Goal: Task Accomplishment & Management: Use online tool/utility

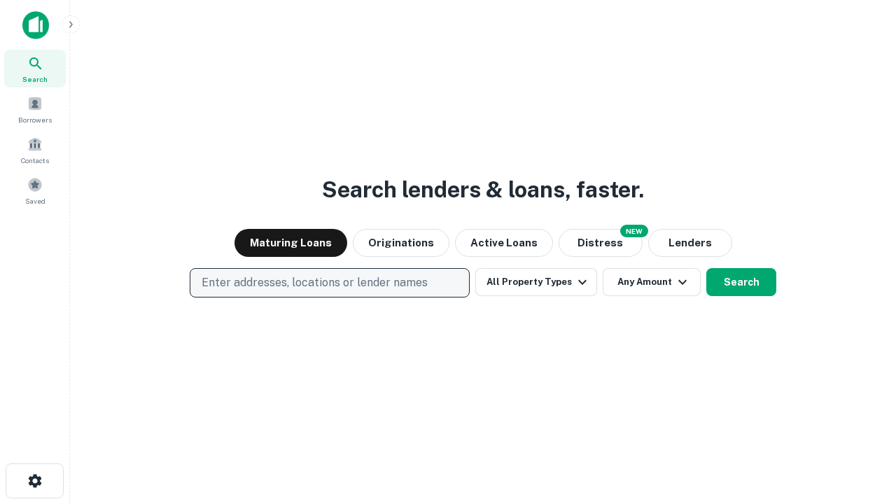
click at [329, 283] on p "Enter addresses, locations or lender names" at bounding box center [315, 283] width 226 height 17
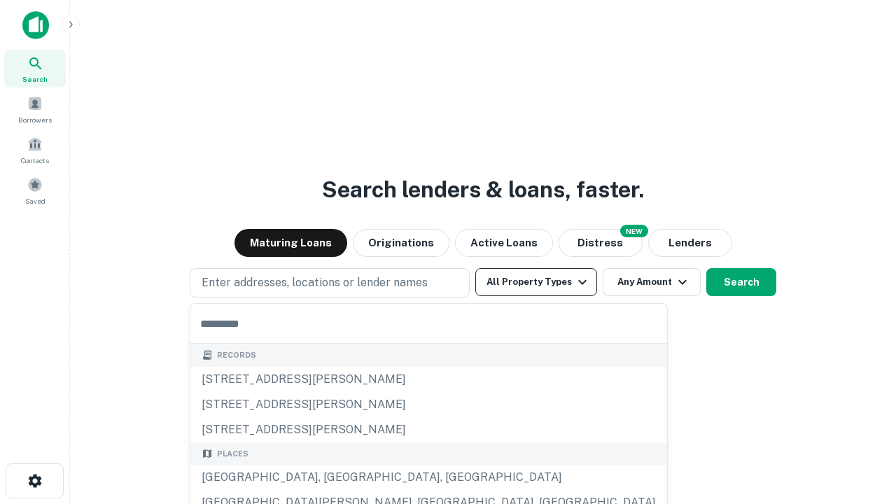
click at [536, 282] on button "All Property Types" at bounding box center [536, 282] width 122 height 28
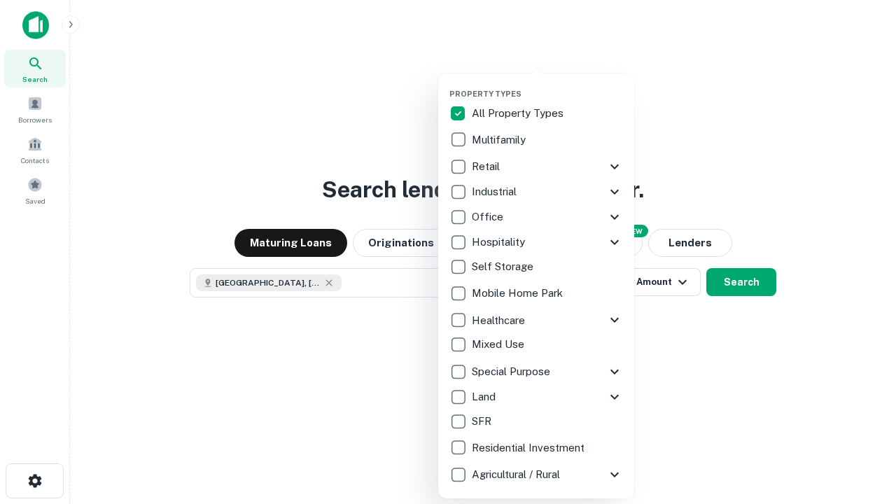
click at [548, 85] on button "button" at bounding box center [548, 85] width 196 height 1
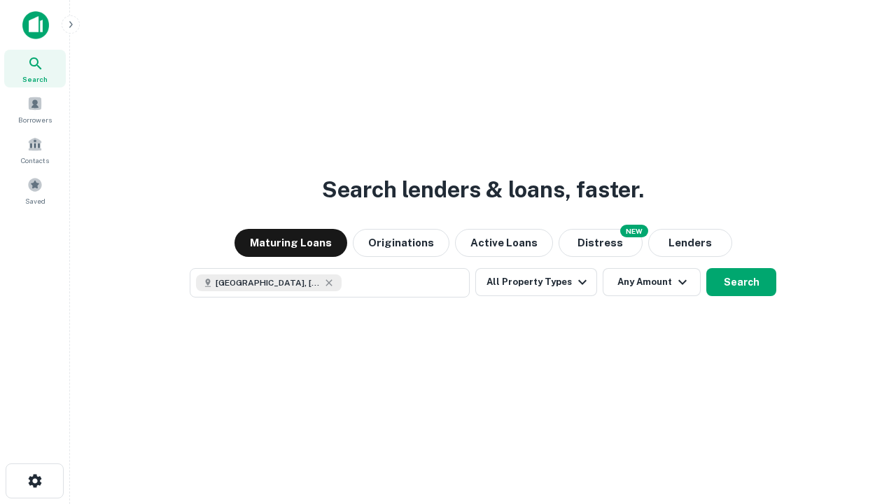
scroll to position [22, 0]
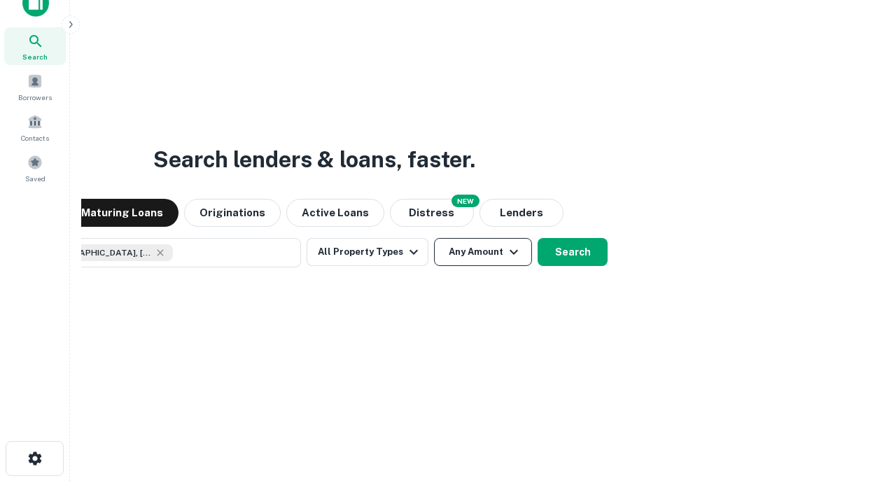
click at [434, 238] on button "Any Amount" at bounding box center [483, 252] width 98 height 28
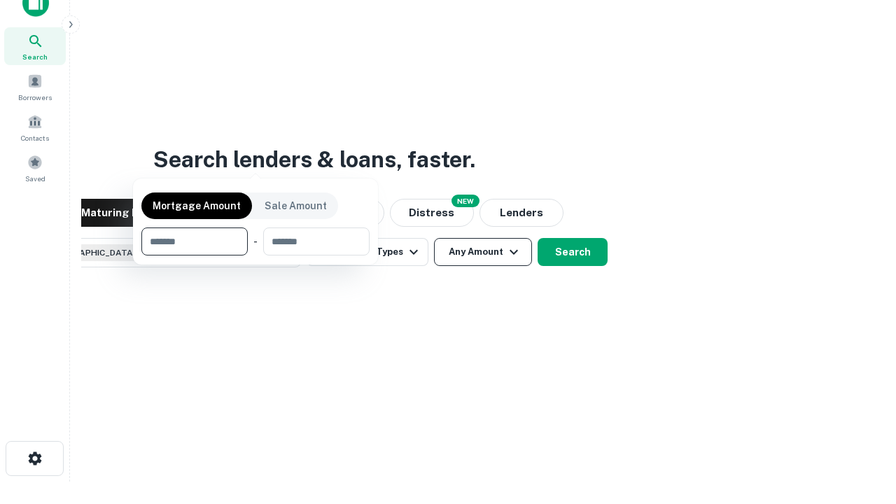
scroll to position [101, 396]
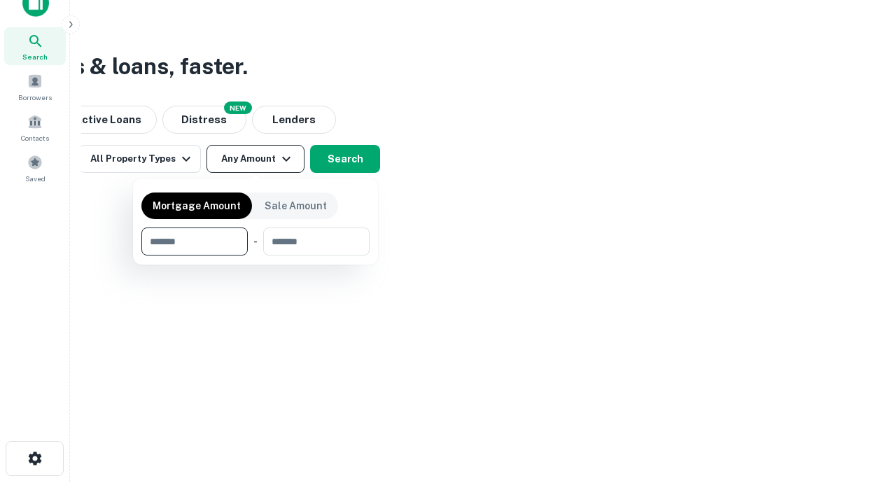
type input "*******"
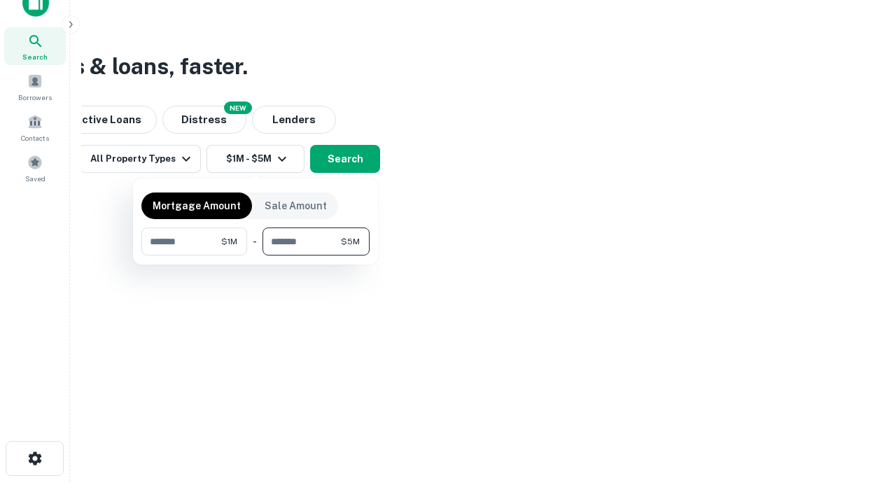
type input "*******"
click at [256, 256] on button "button" at bounding box center [255, 256] width 228 height 1
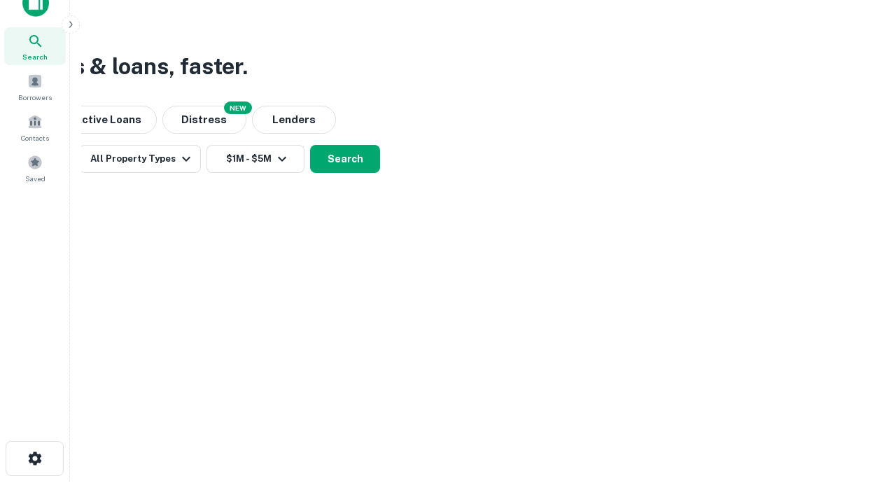
scroll to position [22, 0]
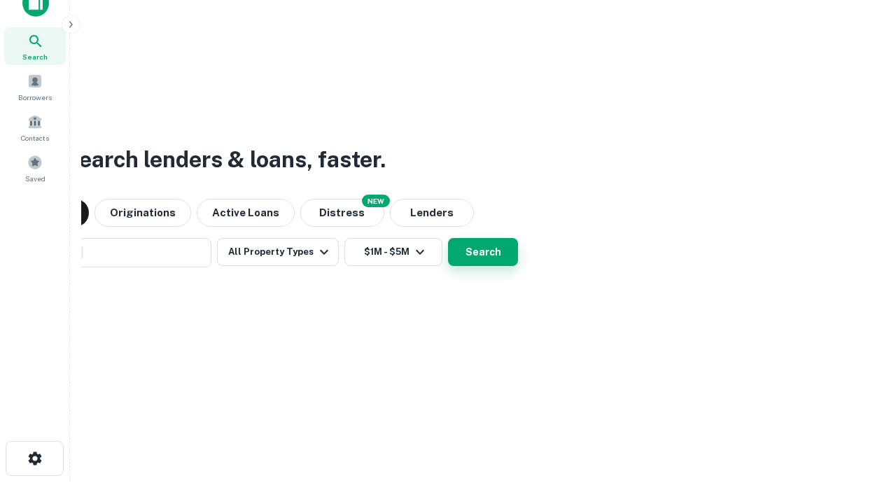
click at [448, 238] on button "Search" at bounding box center [483, 252] width 70 height 28
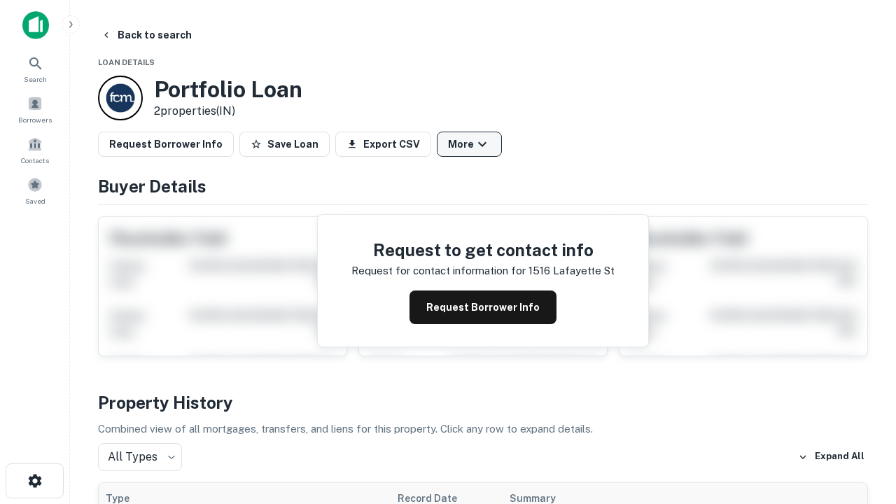
click at [469, 144] on button "More" at bounding box center [469, 144] width 65 height 25
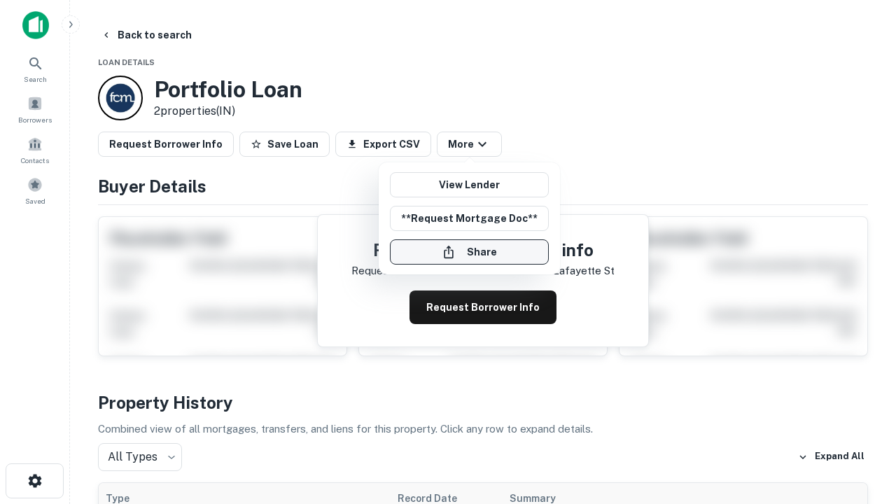
click at [469, 252] on button "Share" at bounding box center [469, 251] width 159 height 25
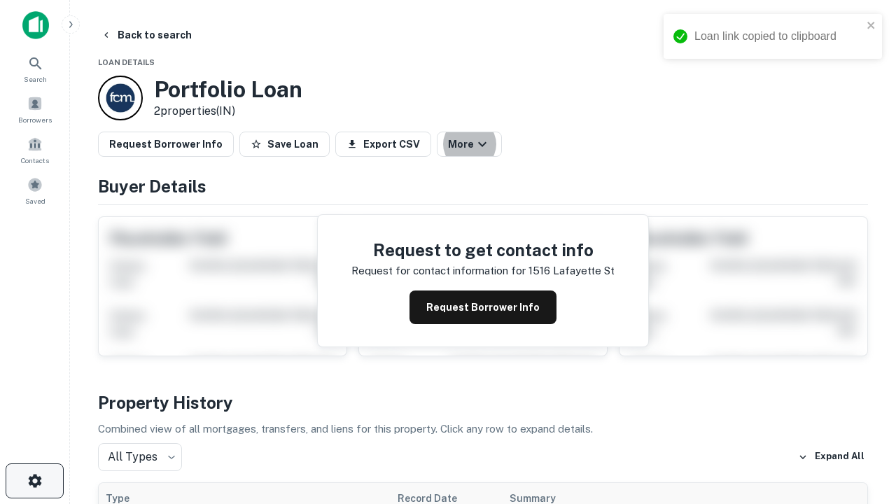
click at [34, 481] on icon "button" at bounding box center [35, 481] width 17 height 17
